Goal: Task Accomplishment & Management: Complete application form

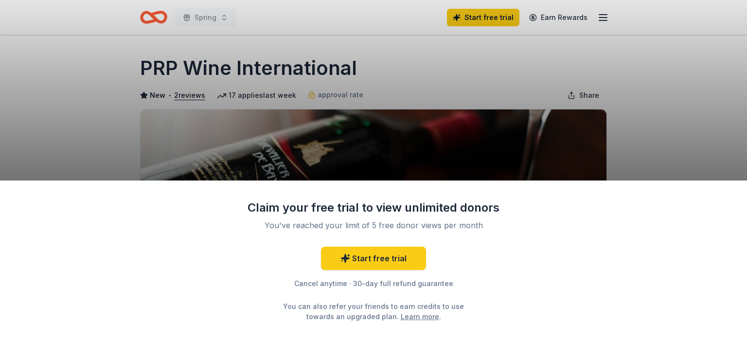
click at [691, 122] on div "Claim your free trial to view unlimited donors You've reached your limit of 5 f…" at bounding box center [373, 180] width 747 height 361
click at [11, 62] on div "Claim your free trial to view unlimited donors You've reached your limit of 5 f…" at bounding box center [373, 180] width 747 height 361
click at [184, 94] on div "Claim your free trial to view unlimited donors You've reached your limit of 5 f…" at bounding box center [373, 180] width 747 height 361
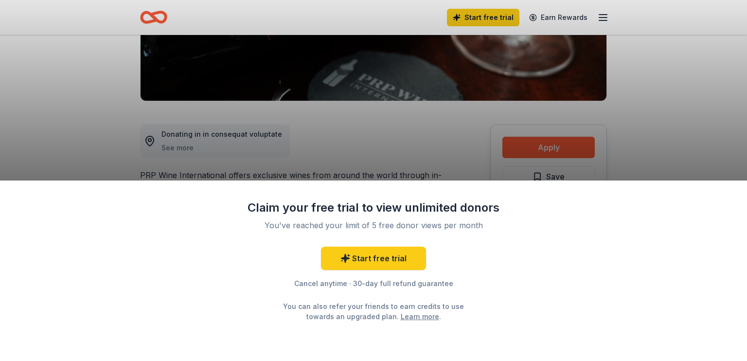
click at [603, 16] on div "Claim your free trial to view unlimited donors You've reached your limit of 5 f…" at bounding box center [373, 180] width 747 height 361
click at [144, 16] on div "Claim your free trial to view unlimited donors You've reached your limit of 5 f…" at bounding box center [373, 180] width 747 height 361
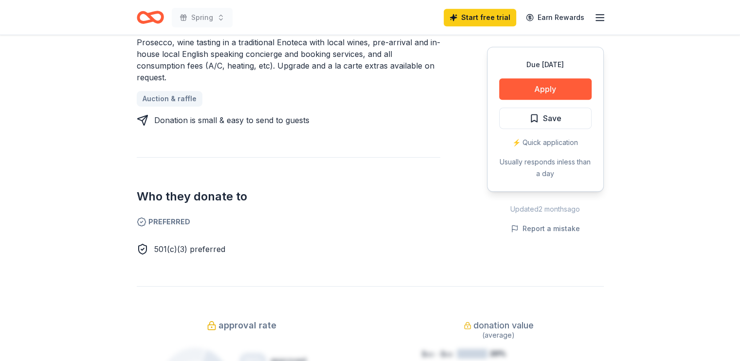
scroll to position [535, 0]
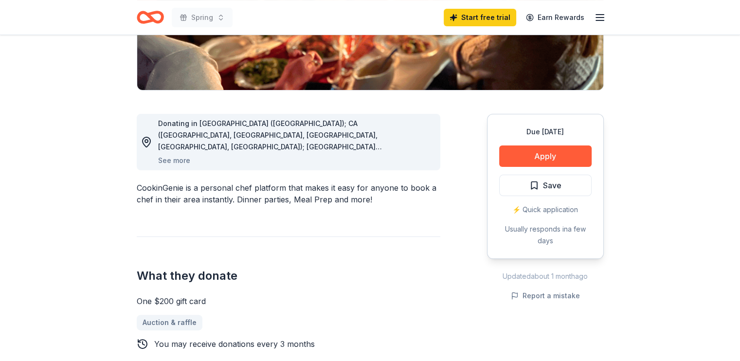
scroll to position [146, 0]
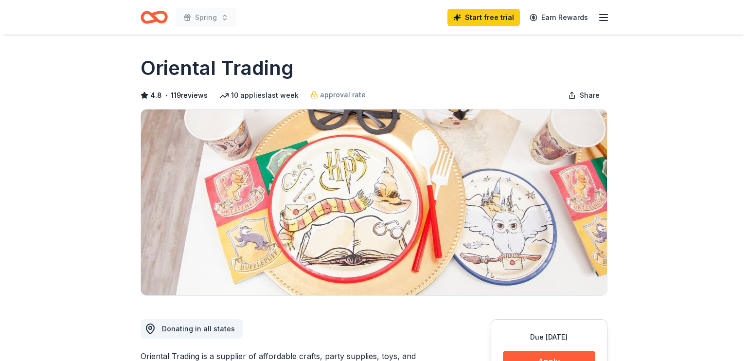
scroll to position [243, 0]
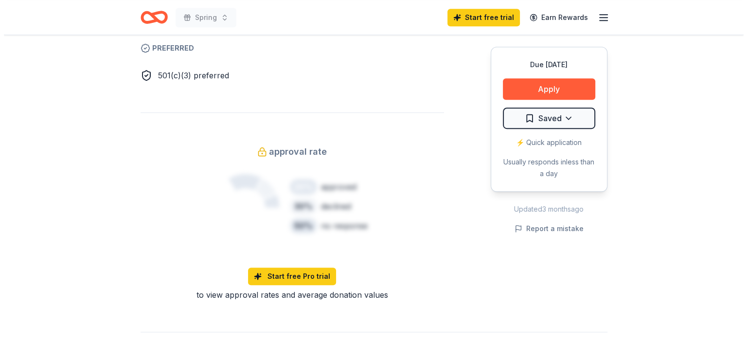
scroll to position [646, 0]
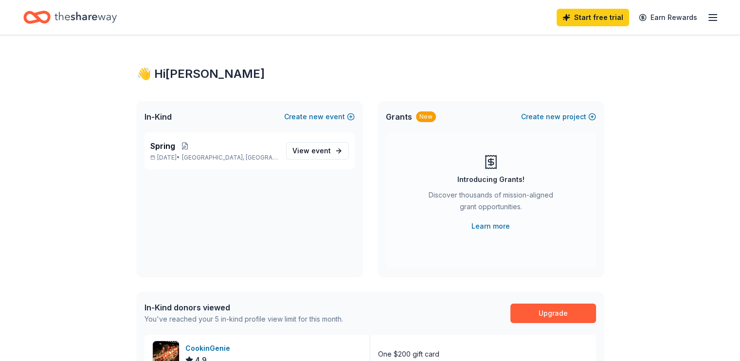
click at [321, 149] on span "event" at bounding box center [320, 150] width 19 height 8
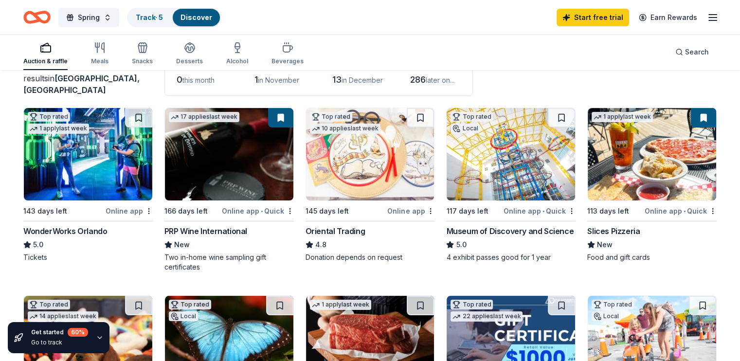
scroll to position [97, 0]
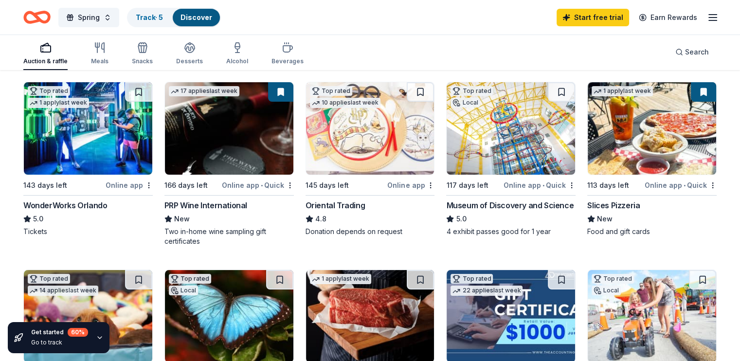
click at [237, 185] on div "Online app • Quick" at bounding box center [258, 185] width 72 height 12
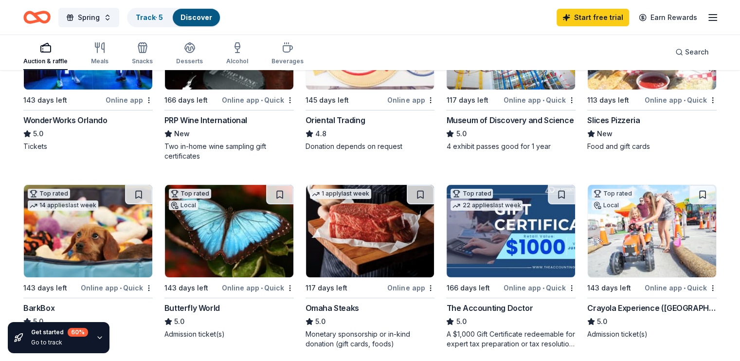
scroll to position [243, 0]
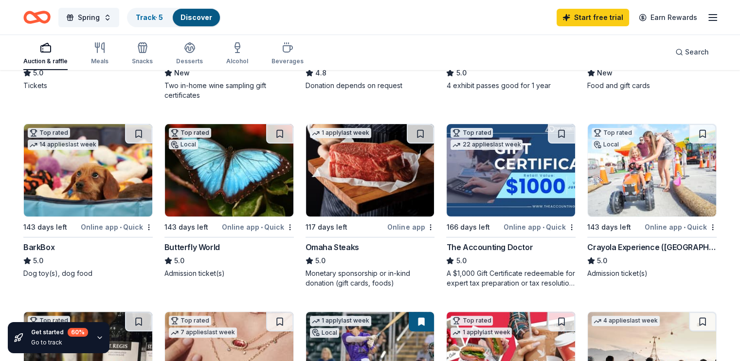
click at [352, 173] on img at bounding box center [370, 170] width 128 height 92
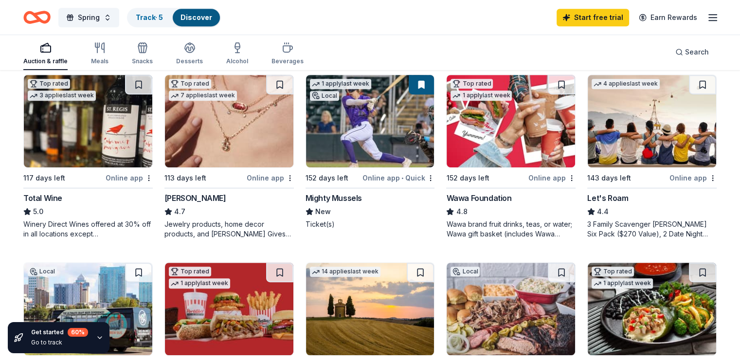
scroll to position [486, 0]
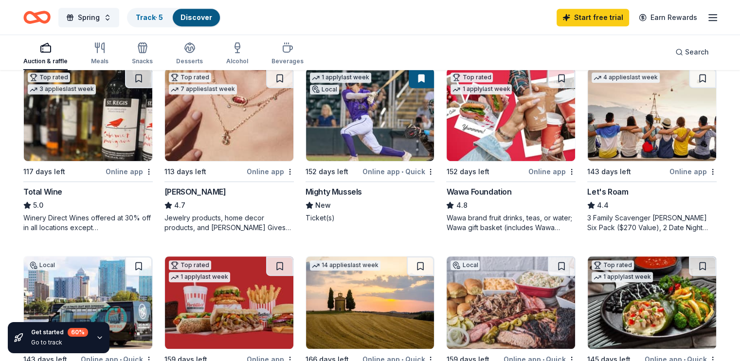
click at [184, 217] on div "Jewelry products, home decor products, and Kendra Gives Back event in-store or …" at bounding box center [228, 222] width 129 height 19
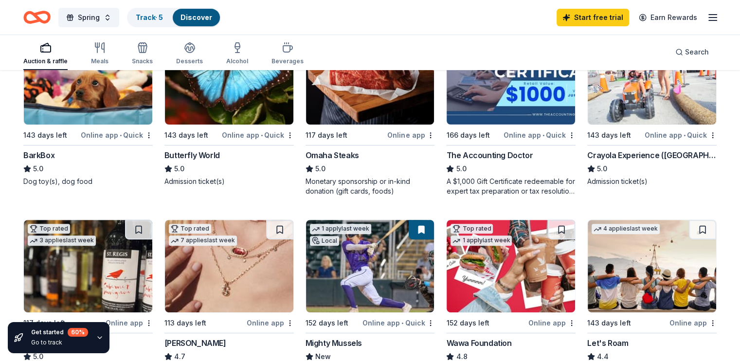
scroll to position [243, 0]
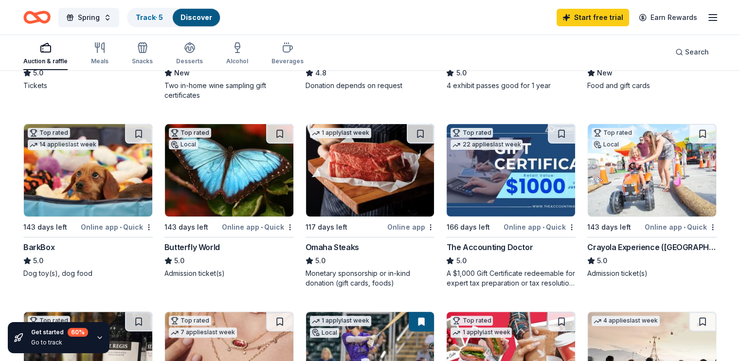
click at [100, 182] on img at bounding box center [88, 170] width 128 height 92
click at [68, 184] on img at bounding box center [88, 170] width 128 height 92
click at [120, 158] on img at bounding box center [88, 170] width 128 height 92
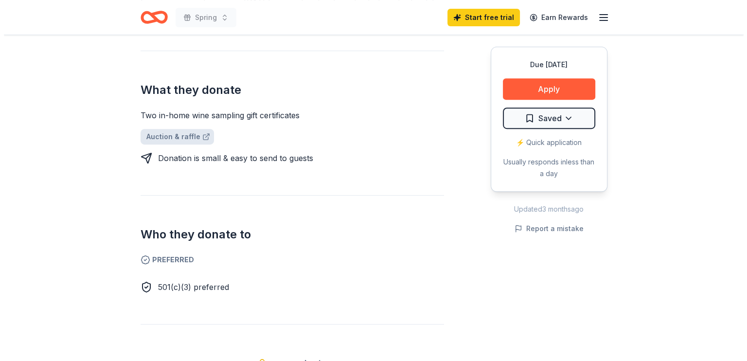
scroll to position [389, 0]
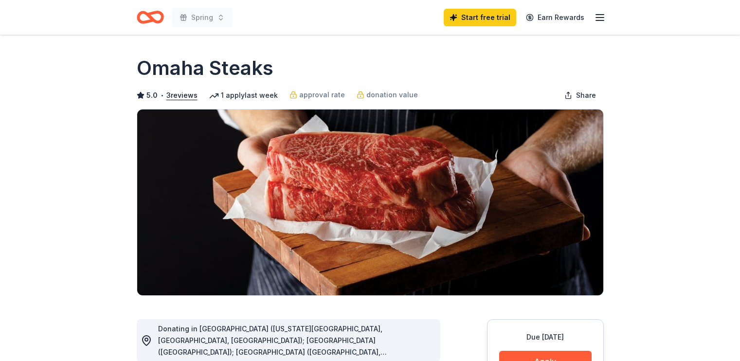
scroll to position [389, 0]
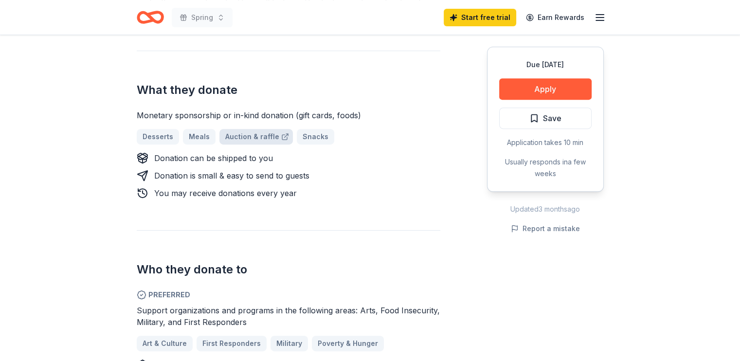
click at [244, 132] on link "Auction & raffle" at bounding box center [255, 137] width 73 height 16
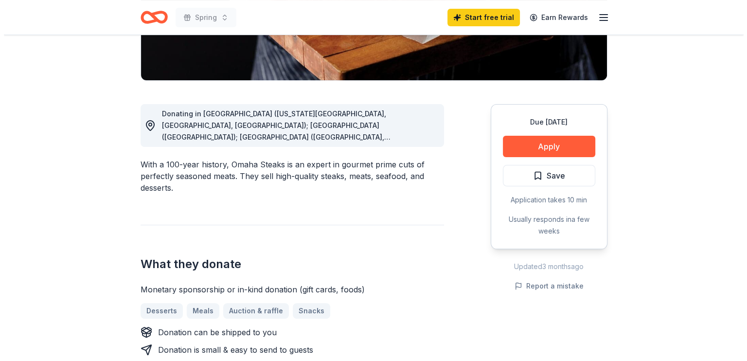
scroll to position [146, 0]
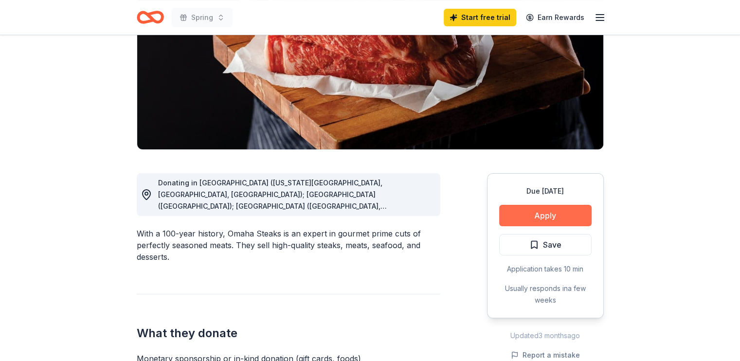
click at [548, 215] on button "Apply" at bounding box center [545, 215] width 92 height 21
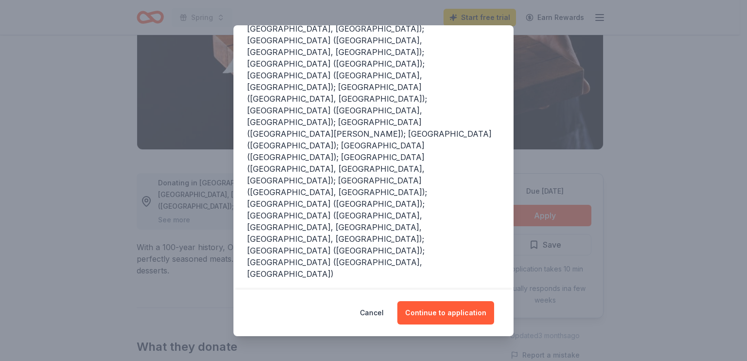
scroll to position [212, 0]
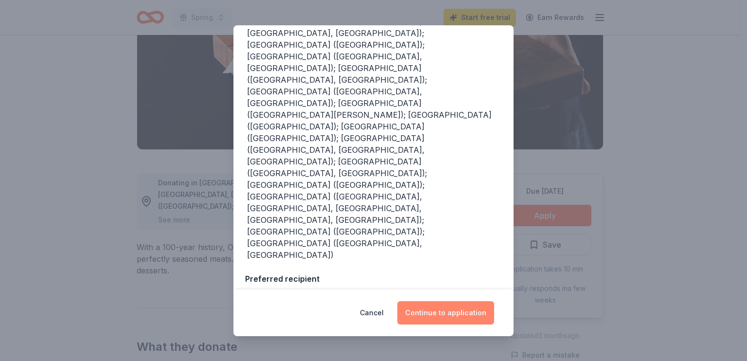
click at [430, 307] on button "Continue to application" at bounding box center [445, 312] width 97 height 23
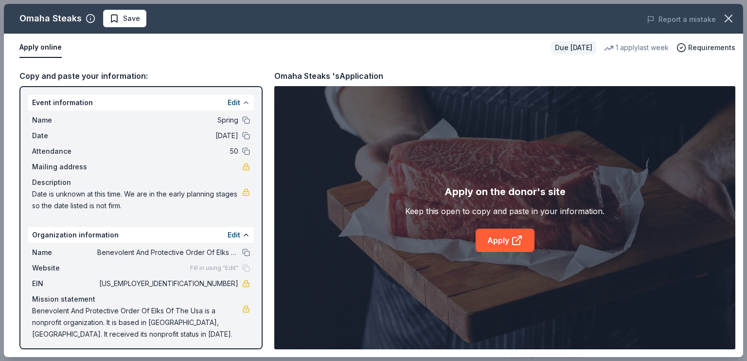
click at [242, 103] on button at bounding box center [246, 103] width 8 height 8
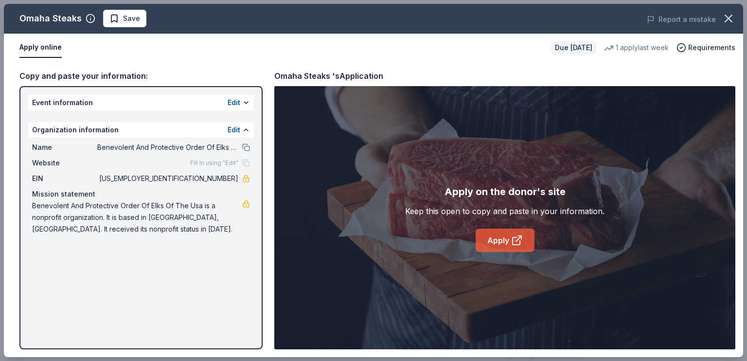
click at [519, 238] on icon at bounding box center [517, 240] width 12 height 12
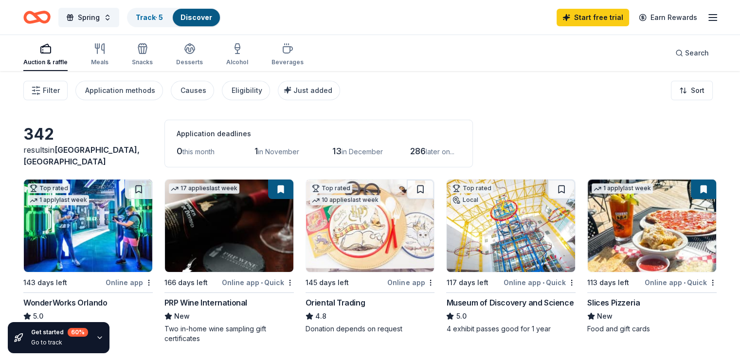
click at [289, 151] on span "in November" at bounding box center [278, 151] width 41 height 8
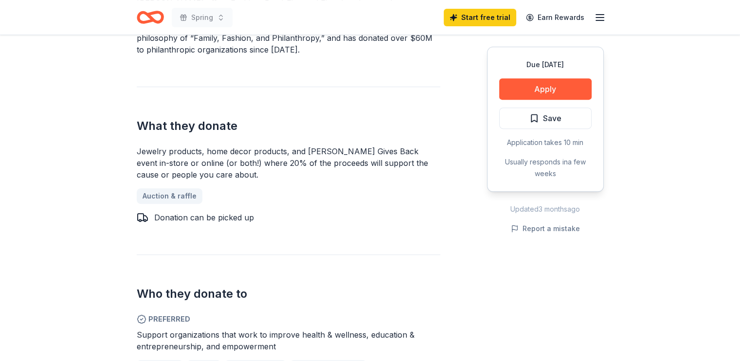
scroll to position [389, 0]
click at [169, 191] on link "Auction & raffle" at bounding box center [173, 195] width 73 height 16
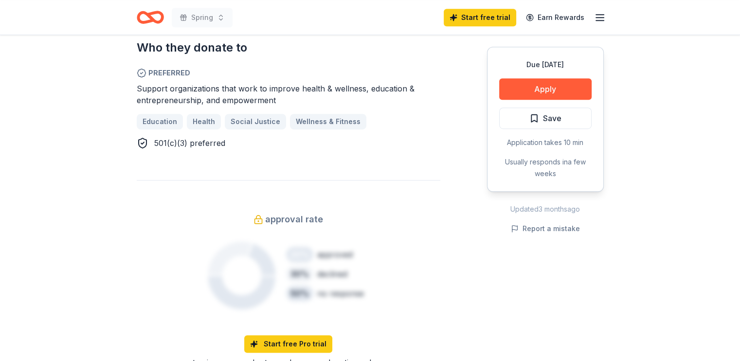
scroll to position [632, 0]
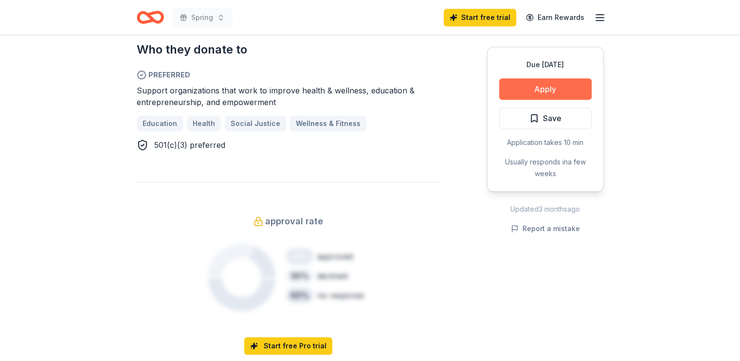
click at [519, 95] on button "Apply" at bounding box center [545, 88] width 92 height 21
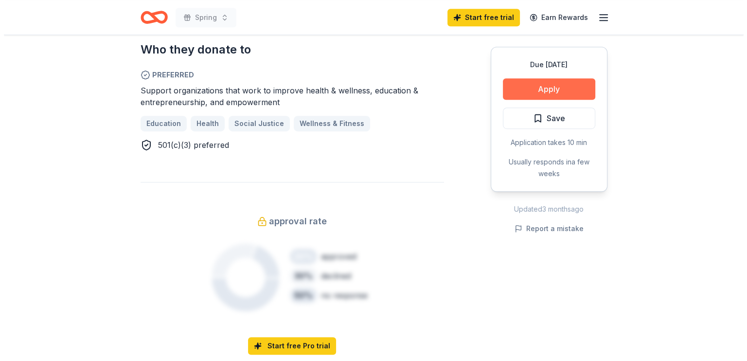
scroll to position [646, 0]
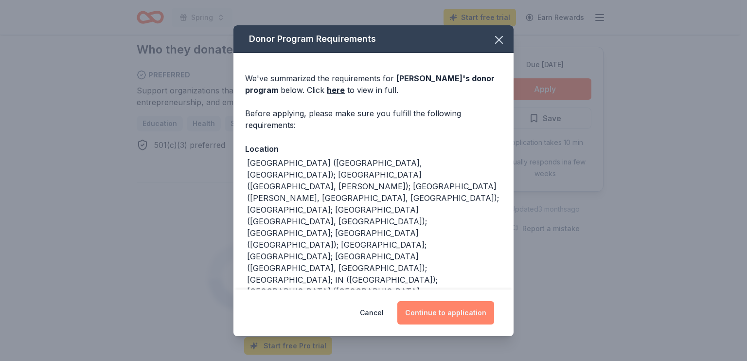
click at [438, 317] on button "Continue to application" at bounding box center [445, 312] width 97 height 23
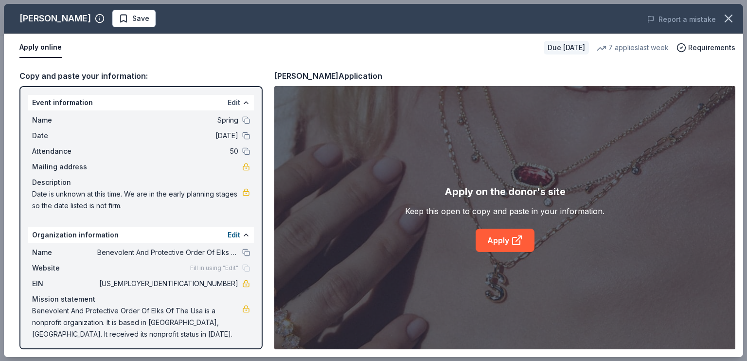
click at [228, 106] on button "Edit" at bounding box center [234, 103] width 13 height 12
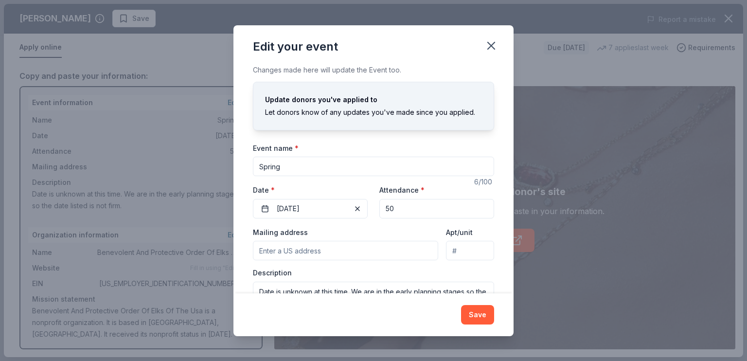
click at [293, 165] on input "Spring" at bounding box center [373, 166] width 241 height 19
type input "S"
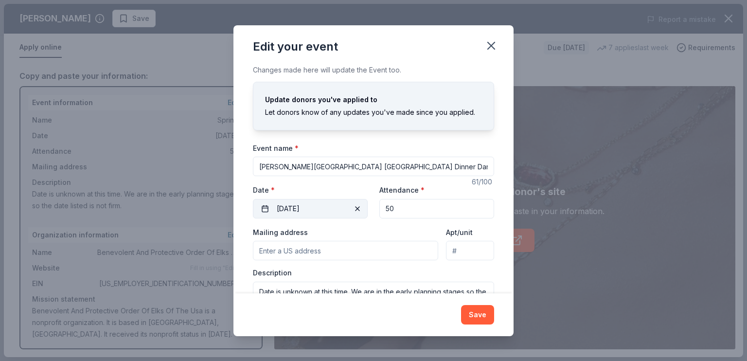
type input "[PERSON_NAME][GEOGRAPHIC_DATA] [GEOGRAPHIC_DATA] Dinner Dance Membership Drive"
click at [310, 208] on button "03/14/2026" at bounding box center [310, 208] width 115 height 19
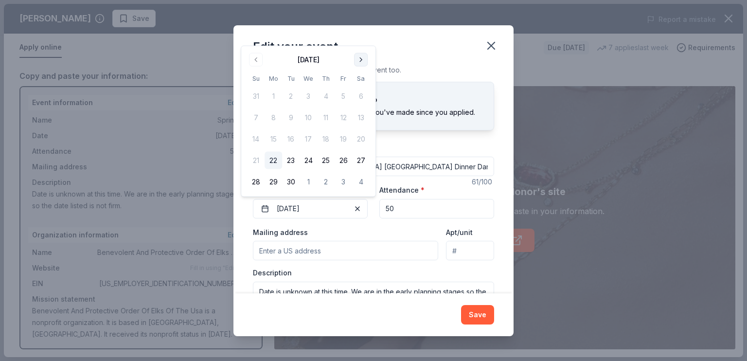
click at [360, 62] on button "Go to next month" at bounding box center [361, 60] width 14 height 14
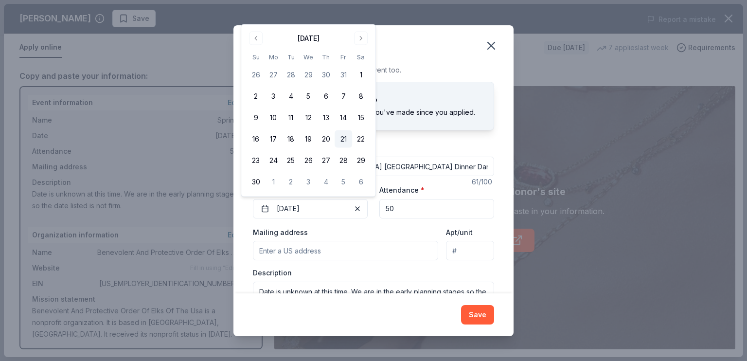
click at [342, 139] on button "21" at bounding box center [344, 139] width 18 height 18
click at [411, 207] on input "50" at bounding box center [436, 208] width 115 height 19
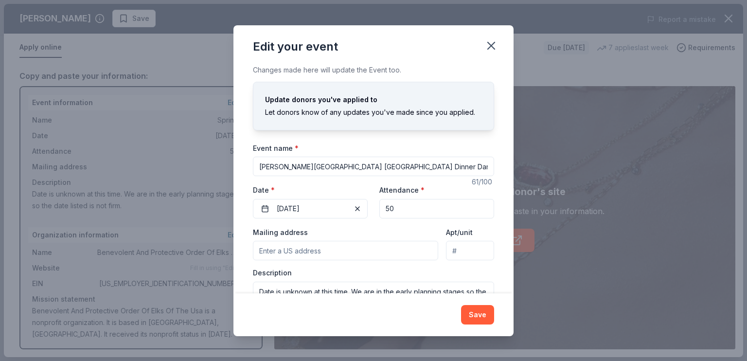
type input "5"
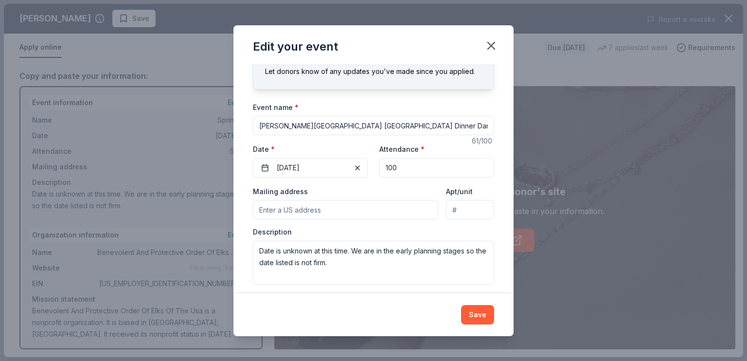
scroll to position [47, 0]
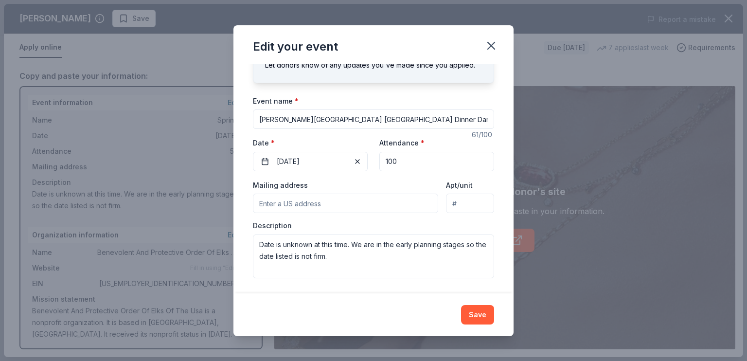
type input "100"
click at [315, 202] on input "Mailing address" at bounding box center [345, 203] width 185 height 19
type input "3231 Coconut Road, Bonita Springs, FL, 34134"
click at [261, 244] on textarea "Date is unknown at this time. We are in the early planning stages so the date l…" at bounding box center [373, 256] width 241 height 44
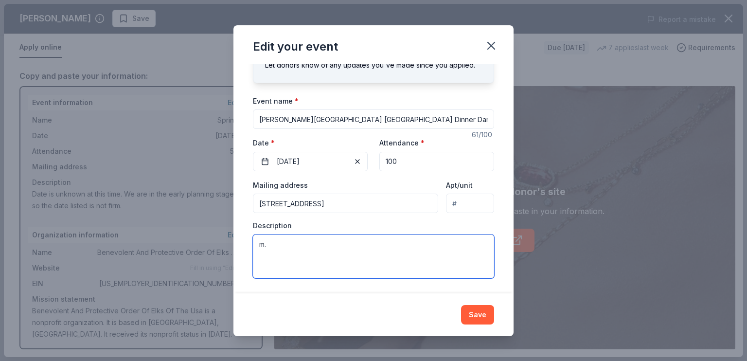
type textarea "."
click at [303, 245] on textarea "Buffet Dinner Live band for dancing" at bounding box center [373, 256] width 241 height 44
type textarea "Buffet Dinner Live band for dancing Cash Bar"
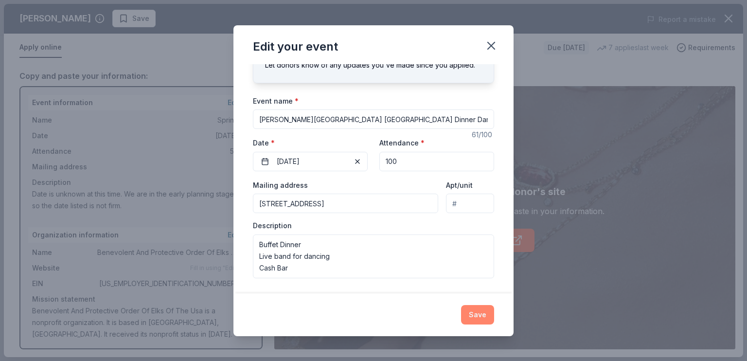
click at [469, 318] on button "Save" at bounding box center [477, 314] width 33 height 19
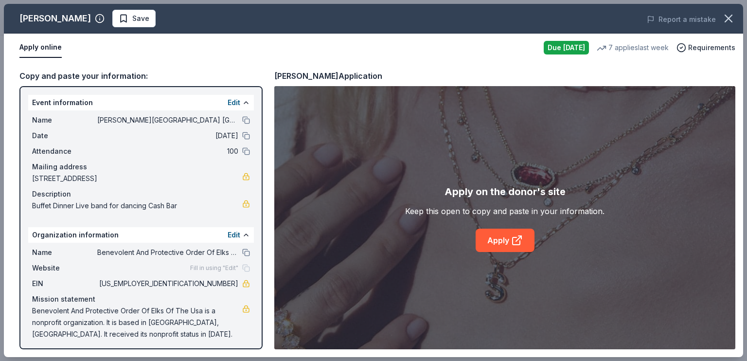
scroll to position [2, 0]
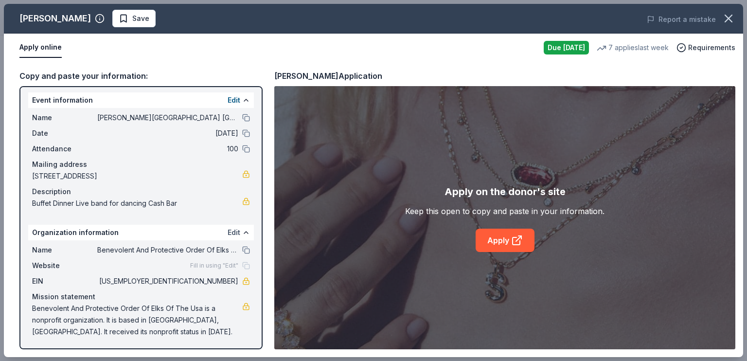
click at [228, 230] on button "Edit" at bounding box center [234, 233] width 13 height 12
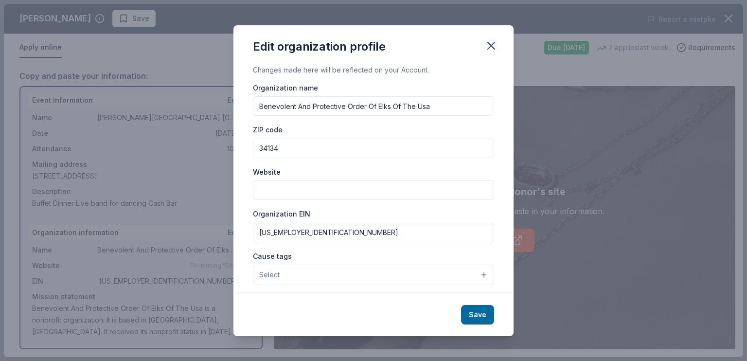
click at [370, 188] on input "Website" at bounding box center [373, 189] width 241 height 19
type input "elks.org"
click at [310, 235] on input "65-0189000" at bounding box center [373, 232] width 241 height 19
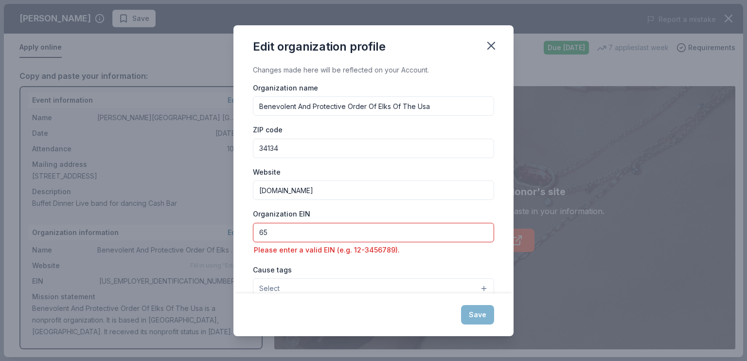
type input "6"
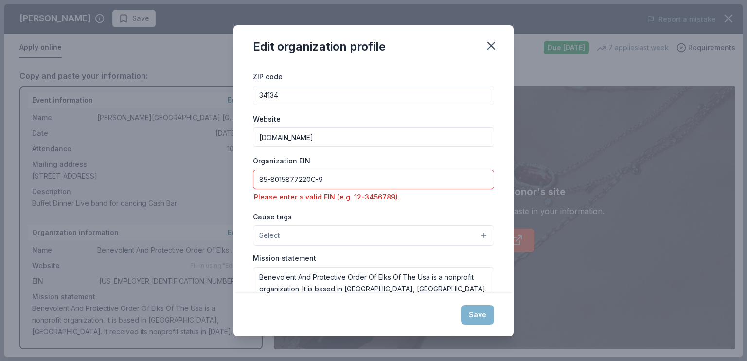
scroll to position [97, 0]
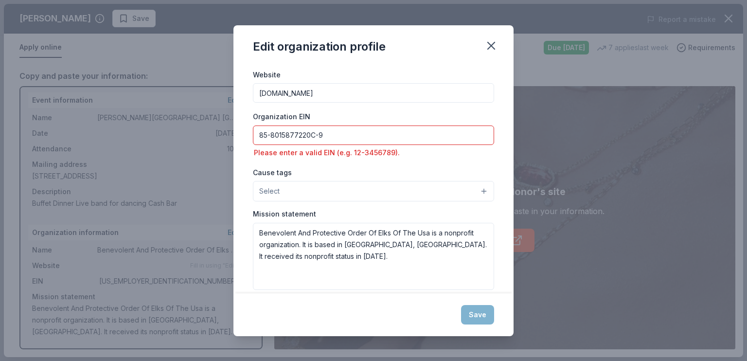
click at [307, 176] on div "Cause tags Select" at bounding box center [373, 184] width 241 height 36
click at [284, 189] on button "Select" at bounding box center [373, 191] width 241 height 20
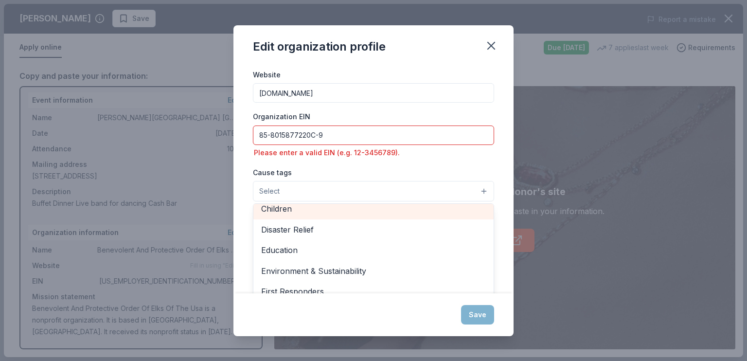
scroll to position [43, 0]
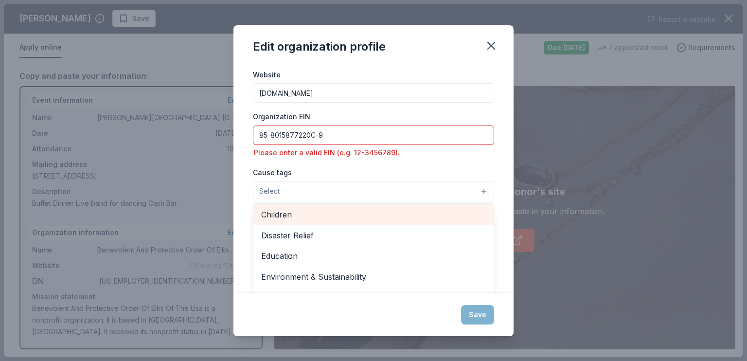
click at [268, 204] on div "Children" at bounding box center [373, 214] width 240 height 20
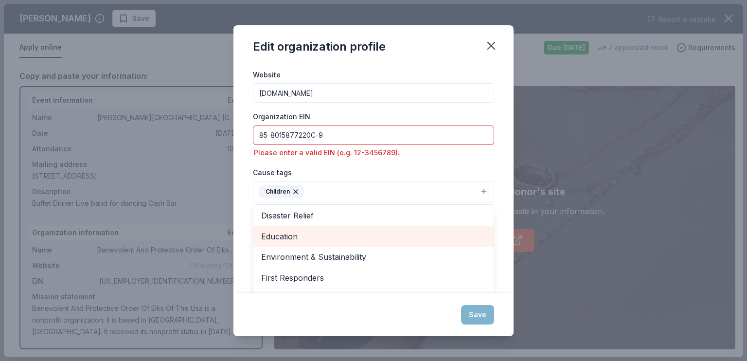
click at [280, 233] on span "Education" at bounding box center [373, 236] width 225 height 13
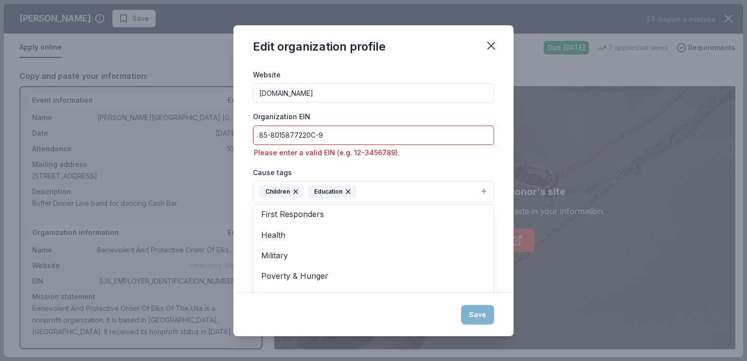
scroll to position [91, 0]
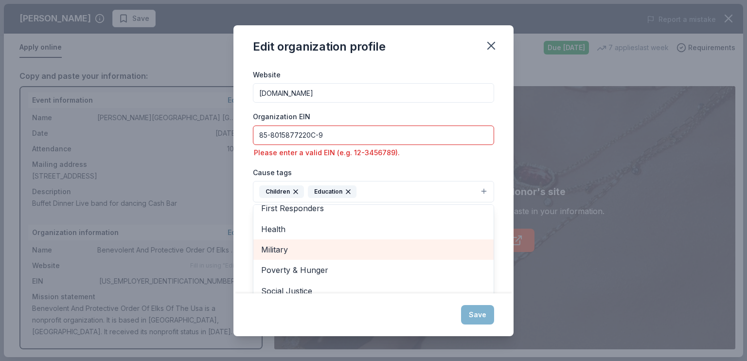
click at [262, 244] on span "Military" at bounding box center [373, 249] width 225 height 13
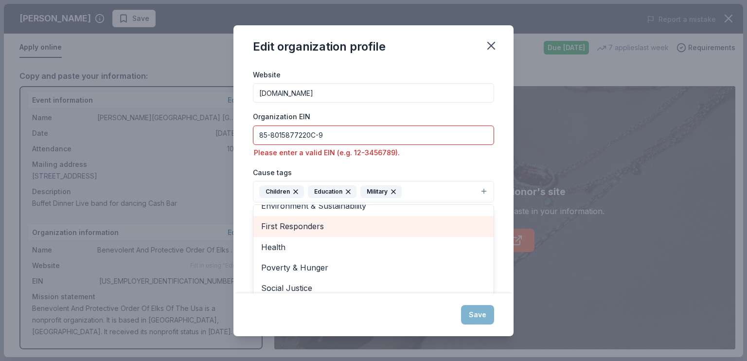
scroll to position [125, 0]
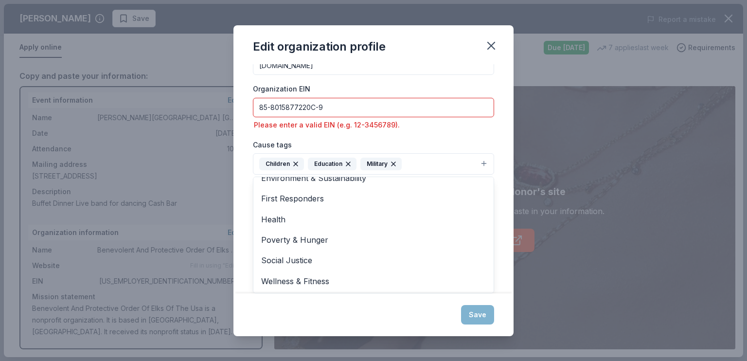
click at [484, 317] on div "Edit organization profile Changes made here will be reflected on your Account. …" at bounding box center [373, 180] width 280 height 311
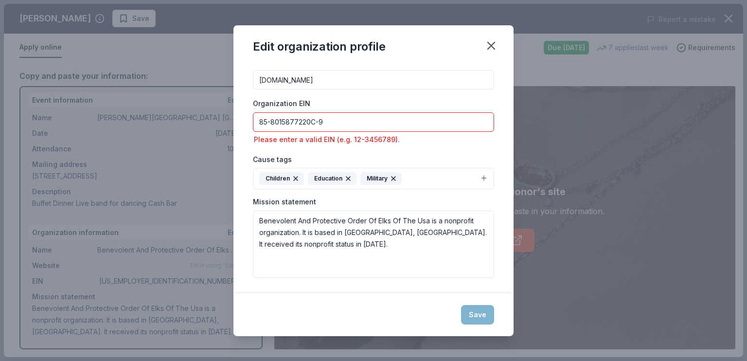
scroll to position [110, 0]
click at [340, 124] on input "85-8015877220C-9" at bounding box center [373, 121] width 241 height 19
click at [311, 240] on textarea "Benevolent And Protective Order Of Elks Of The Usa is a nonprofit organization.…" at bounding box center [373, 244] width 241 height 67
click at [309, 119] on input "85-8015877220" at bounding box center [373, 122] width 241 height 19
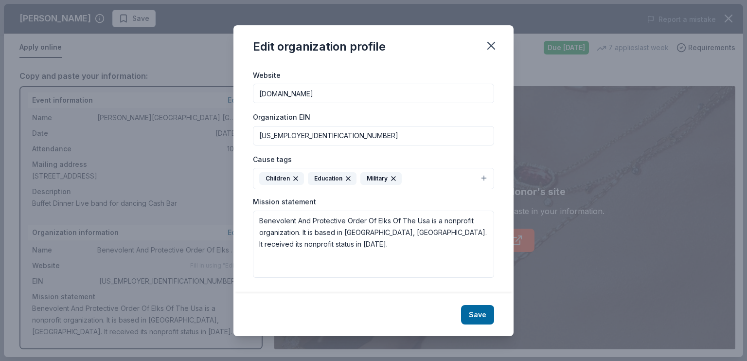
scroll to position [96, 0]
type input "85-8015877"
click at [475, 316] on button "Save" at bounding box center [477, 314] width 33 height 19
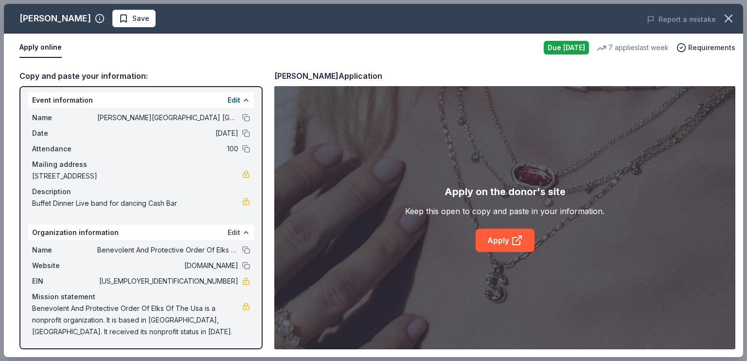
click at [228, 233] on button "Edit" at bounding box center [234, 233] width 13 height 12
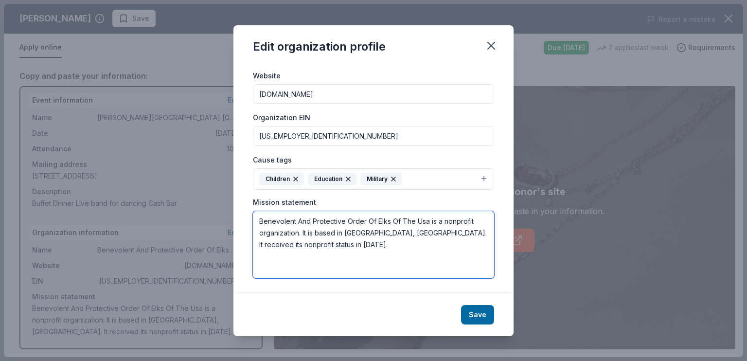
drag, startPoint x: 260, startPoint y: 221, endPoint x: 467, endPoint y: 261, distance: 211.0
click at [469, 262] on textarea "Benevolent And Protective Order Of Elks Of The Usa is a nonprofit organization.…" at bounding box center [373, 244] width 241 height 67
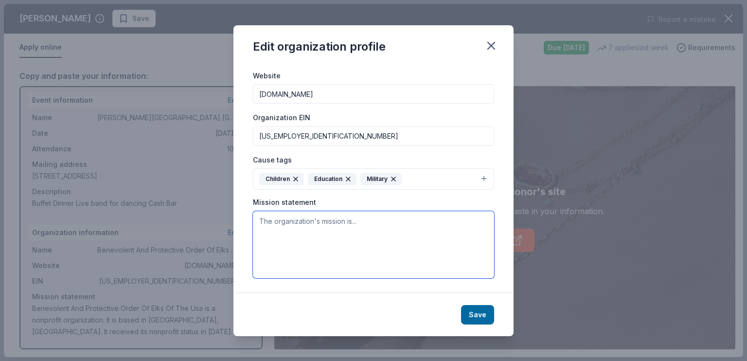
paste textarea "THE FRATERNAL ORDER WAS FOUNDED "TO PROMOTE AND PRACTICE THE FOUR CARDINAL VIRT…"
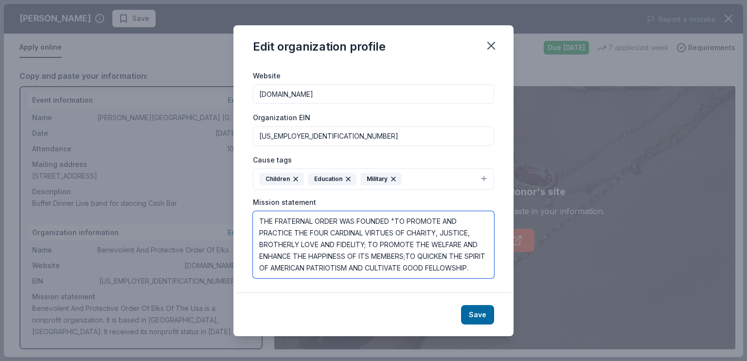
scroll to position [6, 0]
type textarea "THE FRATERNAL ORDER WAS FOUNDED "TO PROMOTE AND PRACTICE THE FOUR CARDINAL VIRT…"
click at [475, 314] on button "Save" at bounding box center [477, 314] width 33 height 19
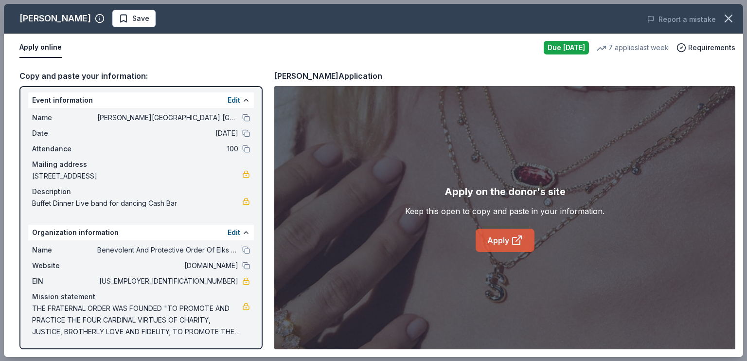
click at [490, 240] on link "Apply" at bounding box center [505, 240] width 59 height 23
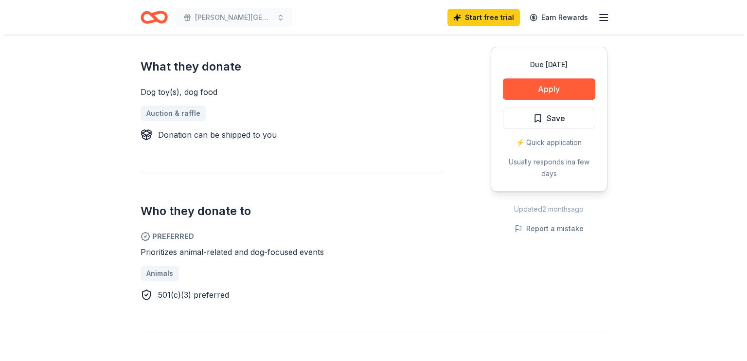
scroll to position [438, 0]
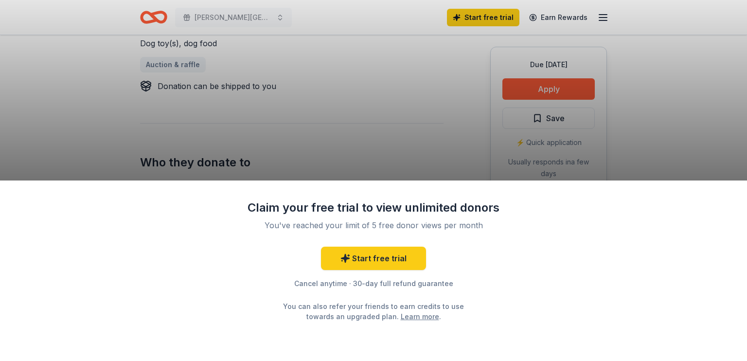
click at [543, 84] on div "Claim your free trial to view unlimited donors You've reached your limit of 5 f…" at bounding box center [373, 180] width 747 height 361
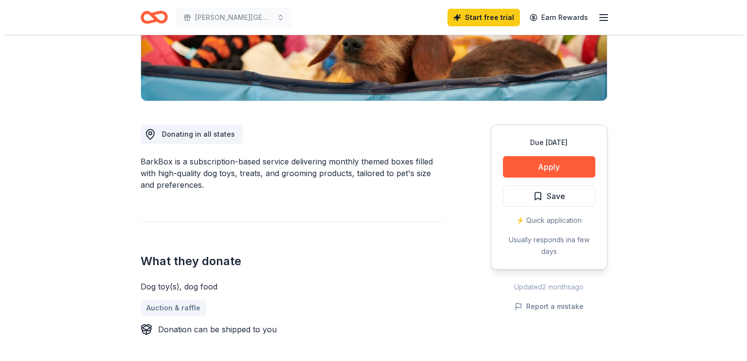
scroll to position [195, 0]
